Goal: Check status: Check status

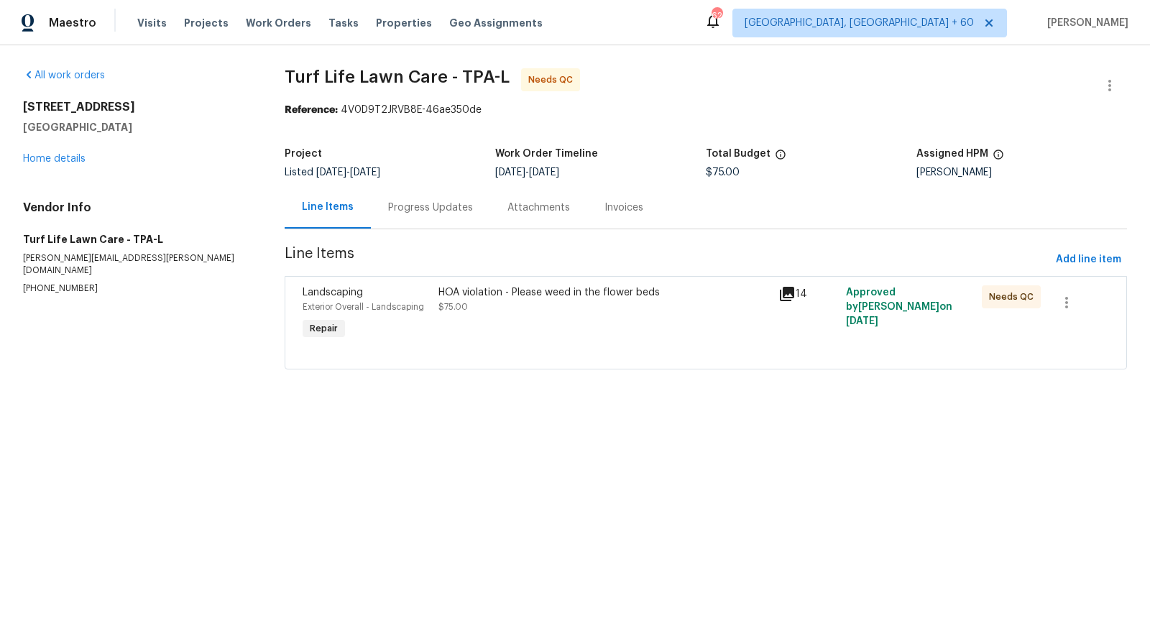
click at [798, 286] on div "14" at bounding box center [808, 293] width 59 height 17
click at [487, 304] on div "HOA violation - Please weed in the flower beds $75.00" at bounding box center [604, 299] width 331 height 29
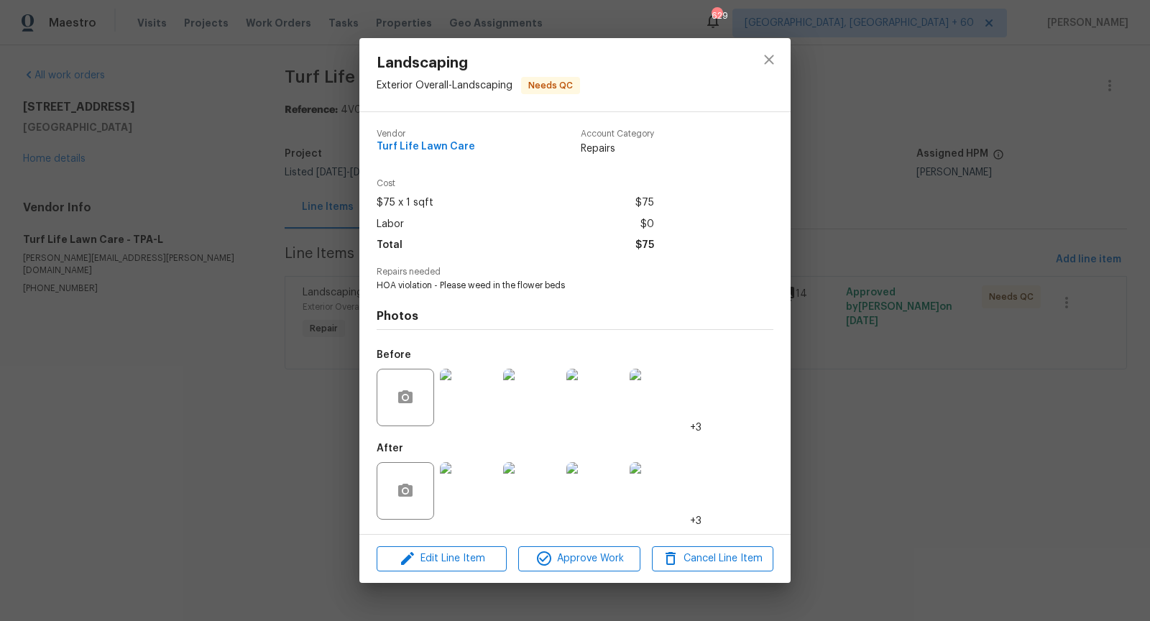
click at [486, 492] on img at bounding box center [469, 491] width 58 height 58
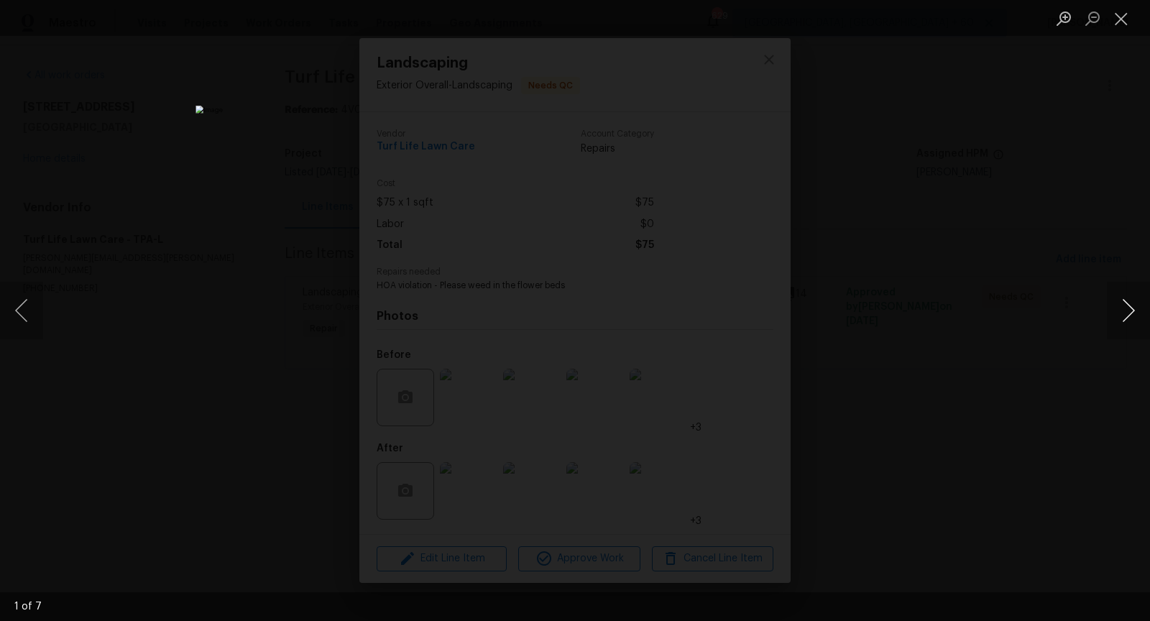
click at [1126, 312] on button "Next image" at bounding box center [1128, 311] width 43 height 58
click at [1137, 311] on button "Next image" at bounding box center [1128, 311] width 43 height 58
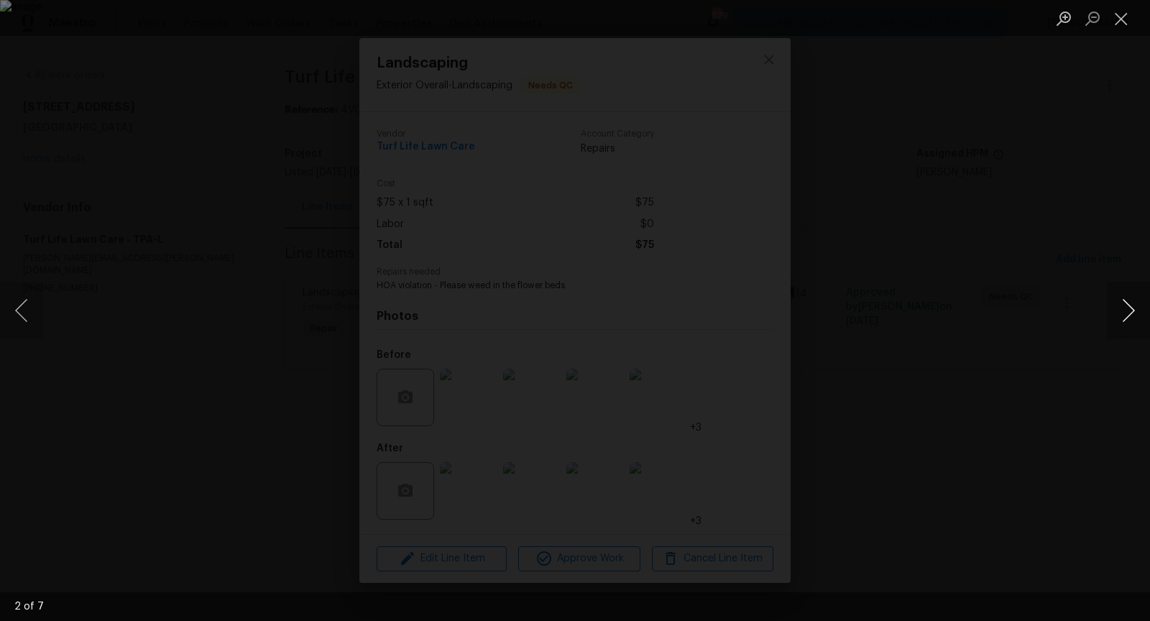
click at [1137, 311] on button "Next image" at bounding box center [1128, 311] width 43 height 58
click at [1126, 308] on button "Next image" at bounding box center [1128, 311] width 43 height 58
click at [1136, 304] on button "Next image" at bounding box center [1128, 311] width 43 height 58
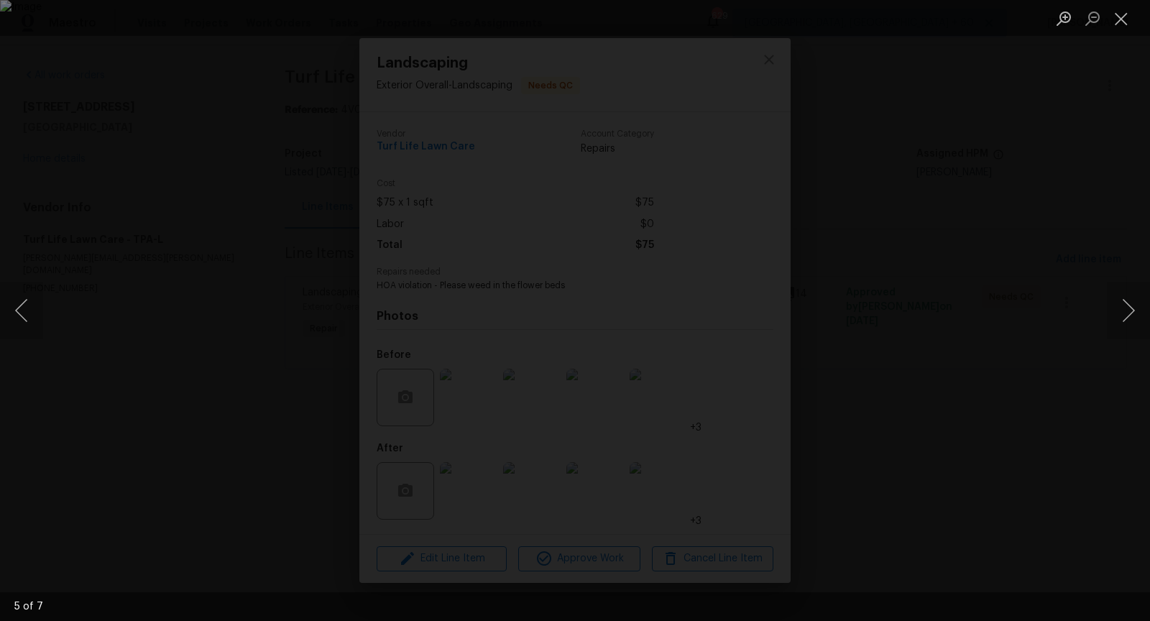
click at [634, 144] on img "Lightbox" at bounding box center [575, 310] width 1150 height 621
